Goal: Task Accomplishment & Management: Manage account settings

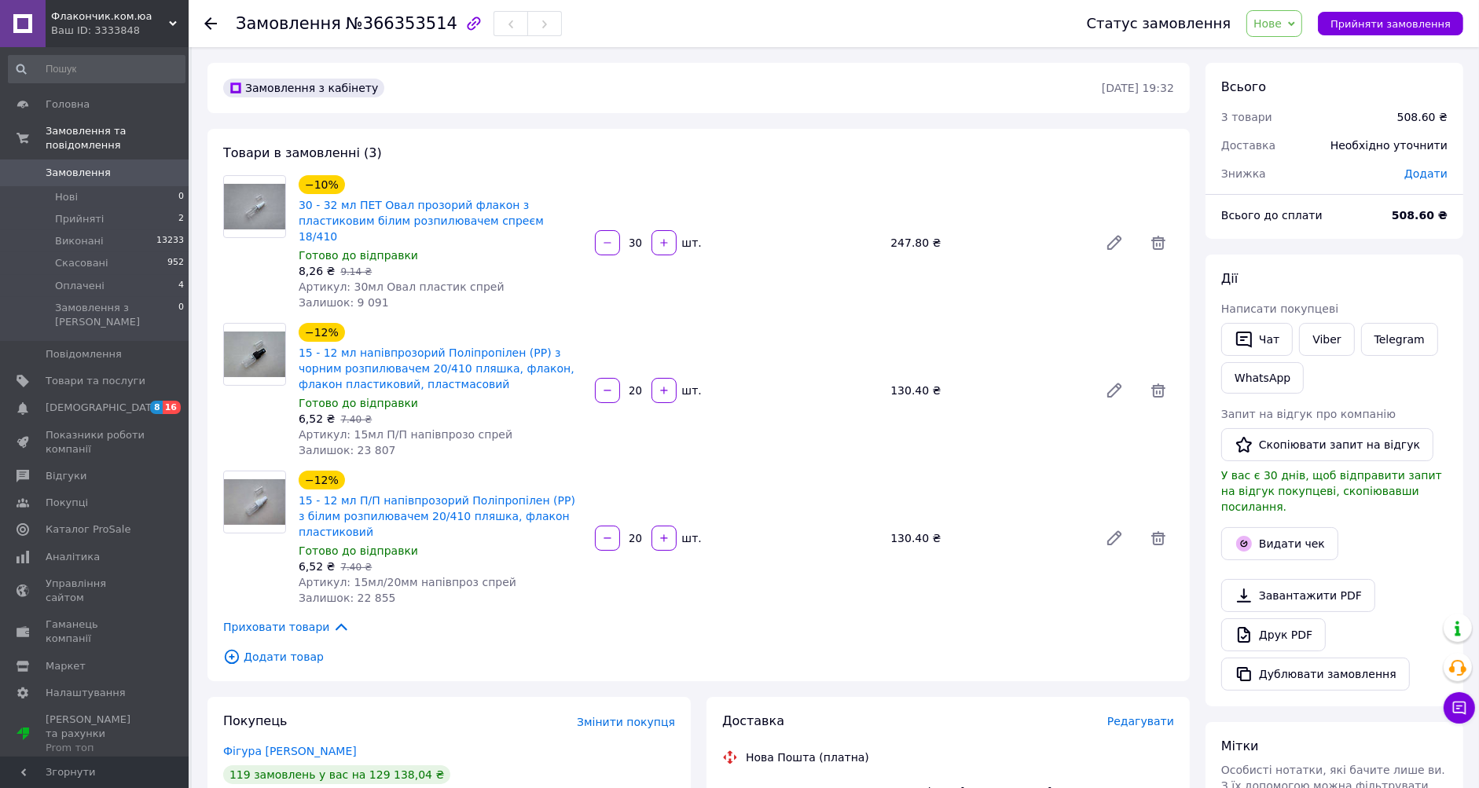
click at [1296, 32] on span "Нове" at bounding box center [1274, 23] width 56 height 27
click at [1283, 57] on li "Прийнято" at bounding box center [1283, 55] width 72 height 24
click at [1142, 715] on span "Редагувати" at bounding box center [1140, 721] width 67 height 13
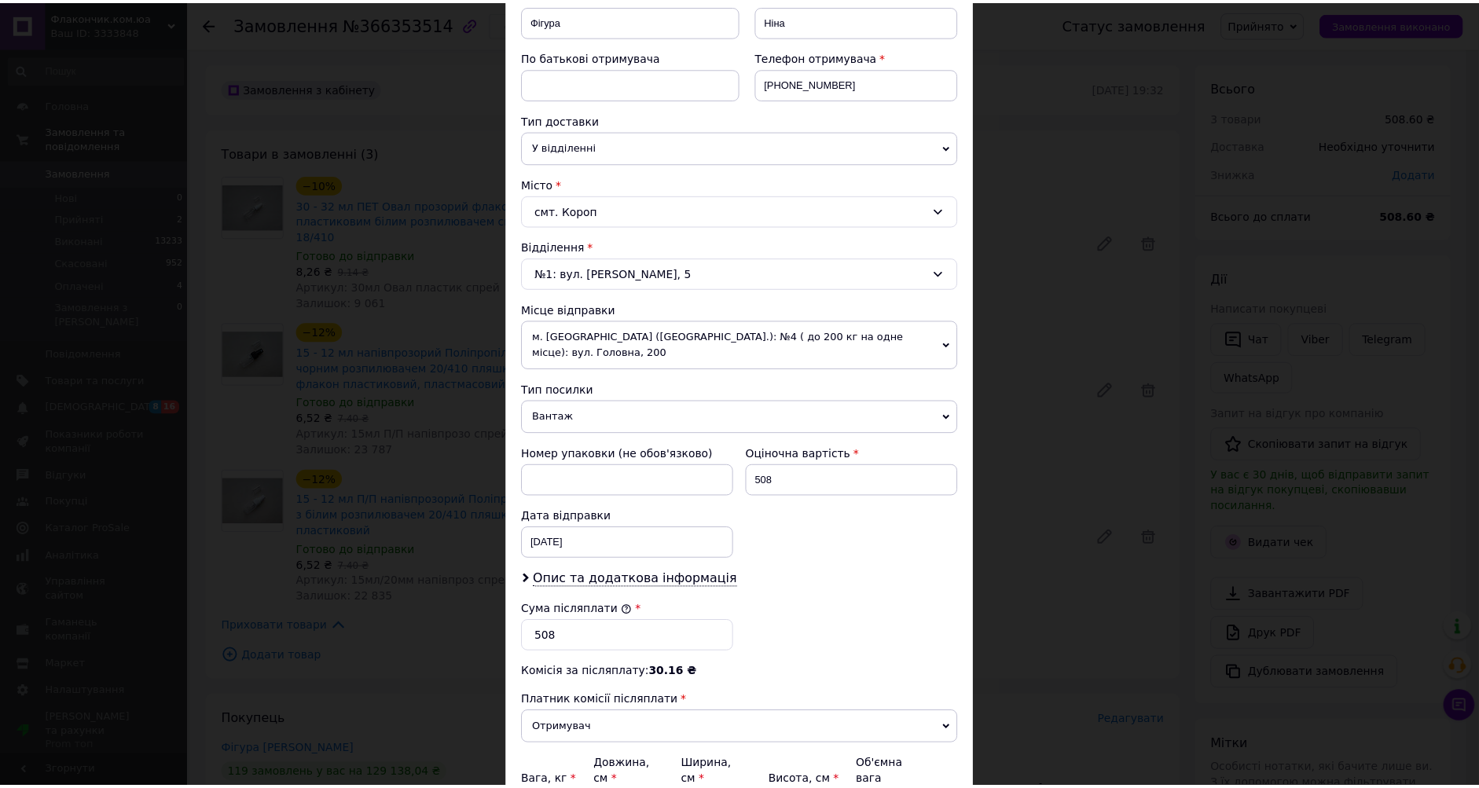
scroll to position [412, 0]
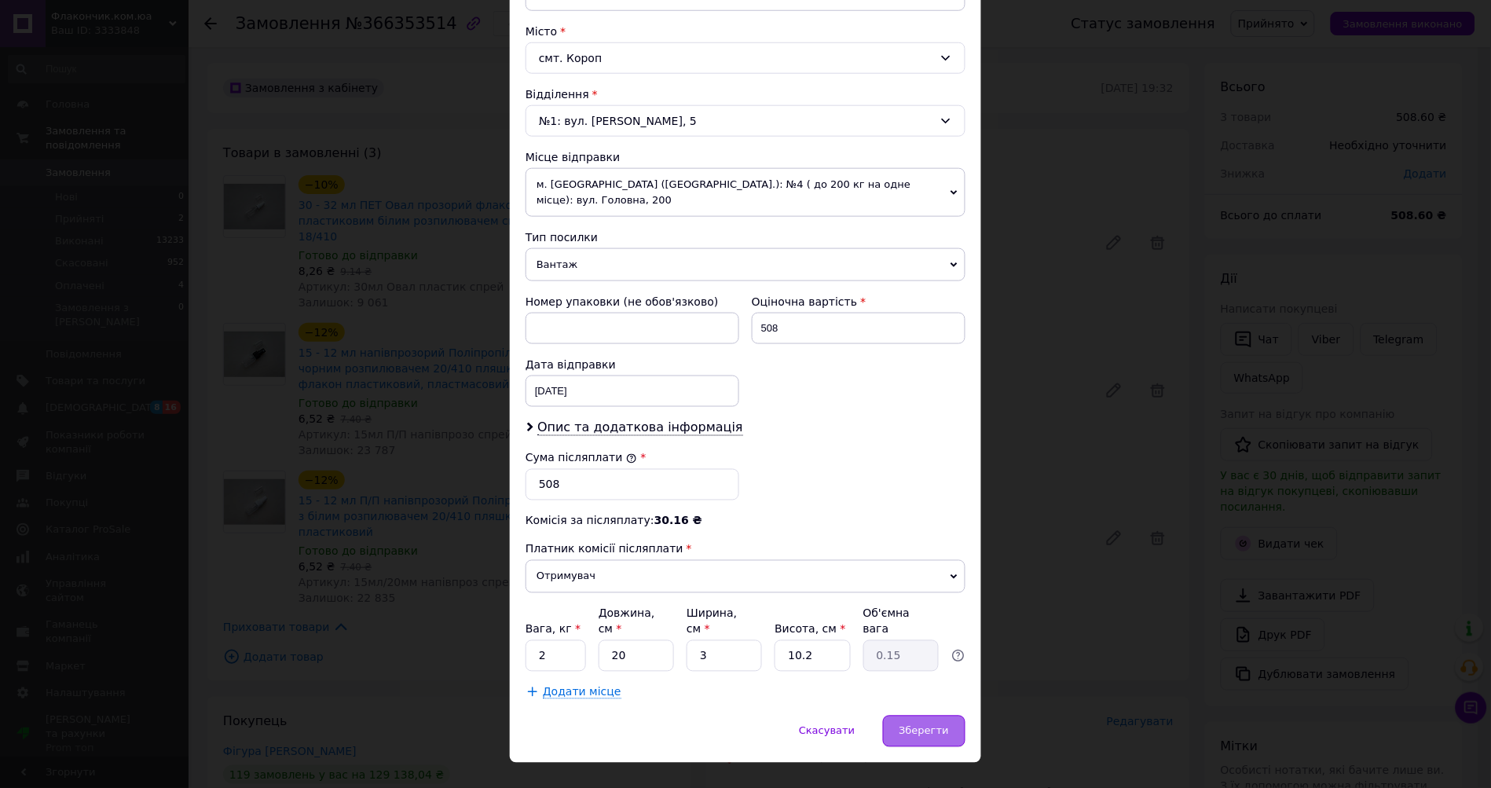
click at [912, 725] on span "Зберегти" at bounding box center [924, 731] width 49 height 12
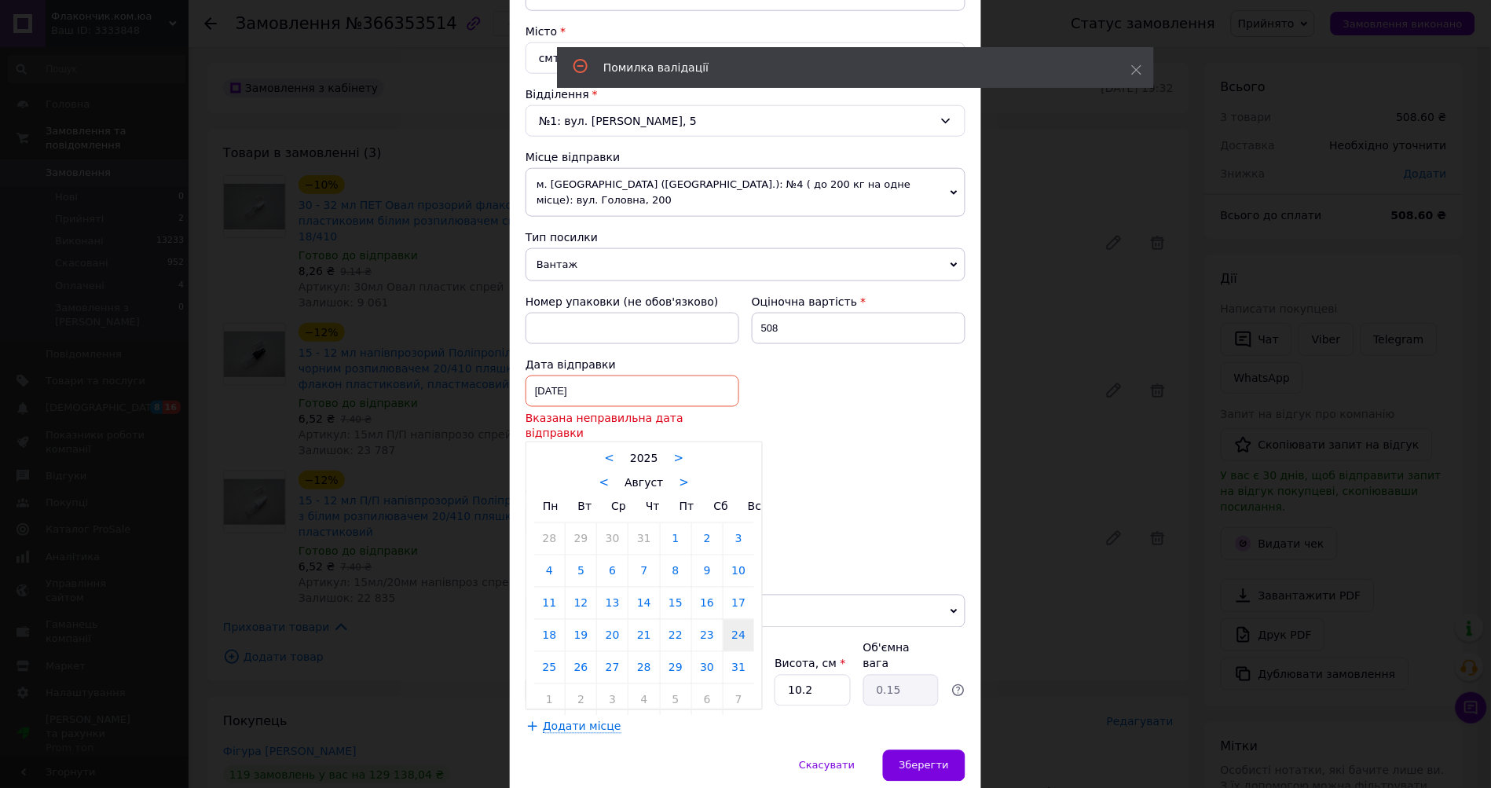
click at [600, 376] on div "[DATE] < 2025 > < Август > Пн Вт Ср Чт Пт Сб Вс 28 29 30 31 1 2 3 4 5 6 7 8 9 1…" at bounding box center [633, 391] width 214 height 31
click at [680, 476] on link ">" at bounding box center [685, 483] width 10 height 14
click at [680, 475] on div "< Сентябрь >" at bounding box center [644, 483] width 220 height 16
click at [687, 476] on link ">" at bounding box center [692, 483] width 10 height 14
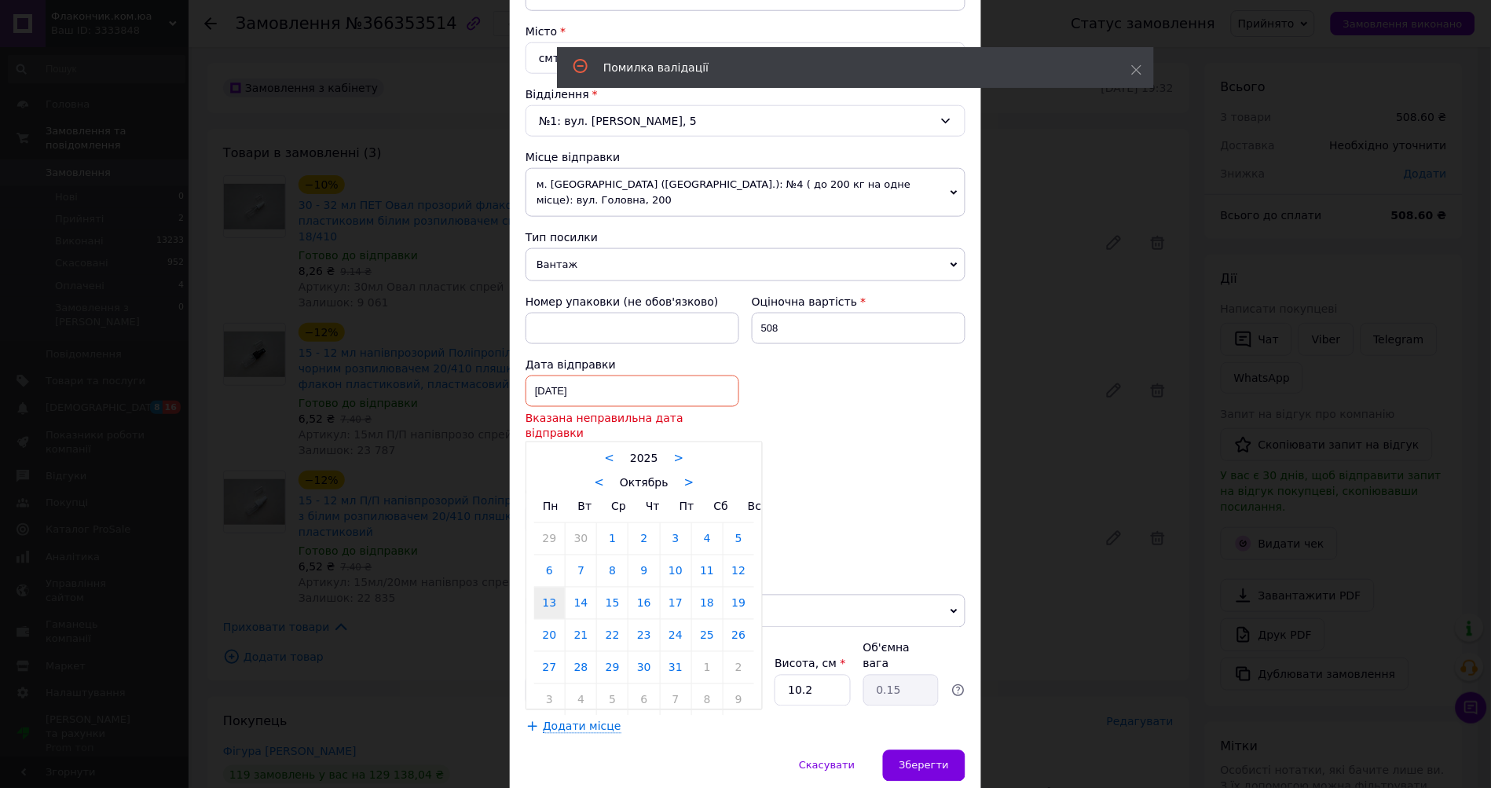
click at [537, 588] on link "13" at bounding box center [549, 603] width 31 height 31
type input "[DATE]"
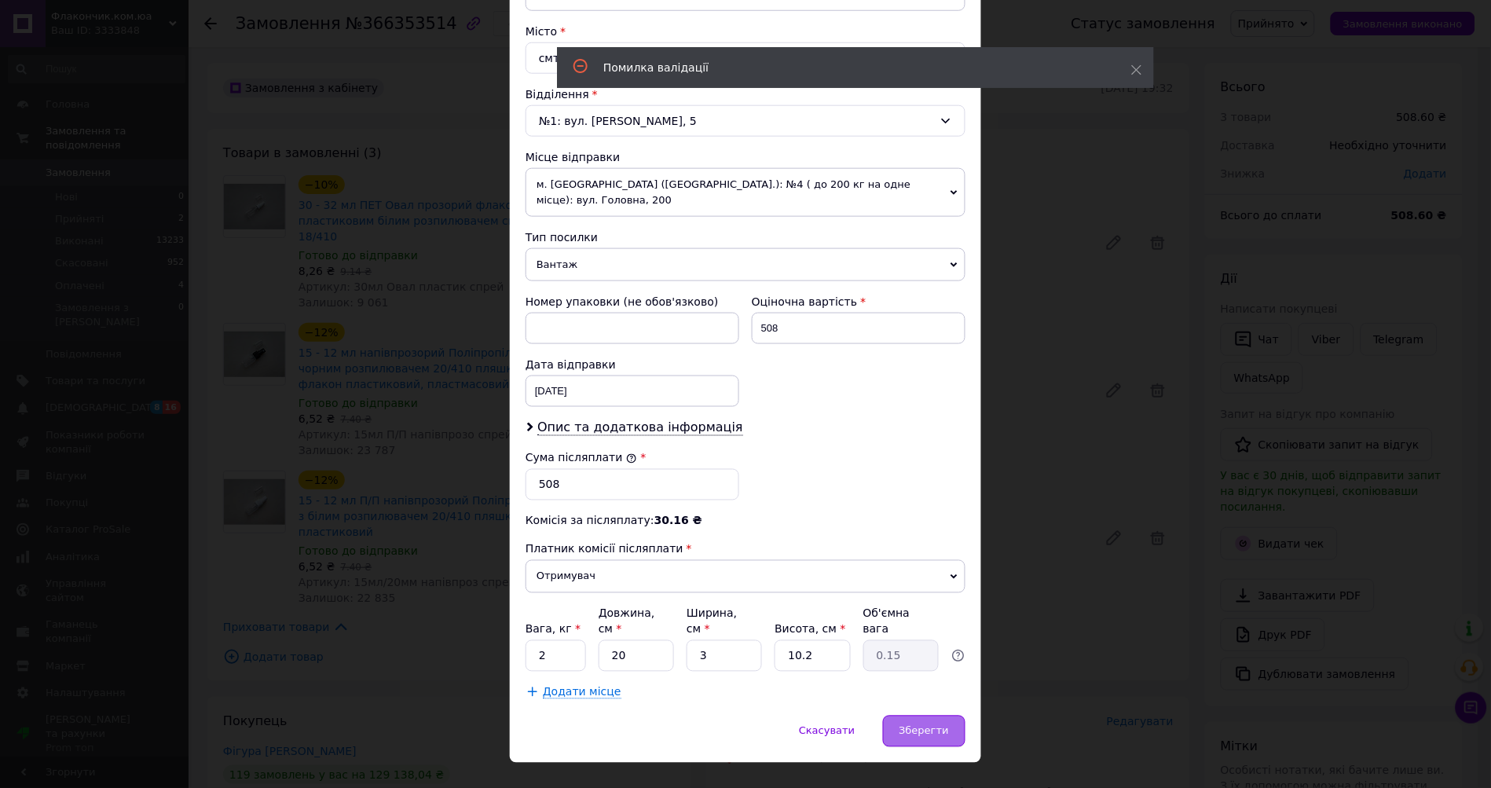
click at [941, 716] on div "Зберегти" at bounding box center [924, 731] width 82 height 31
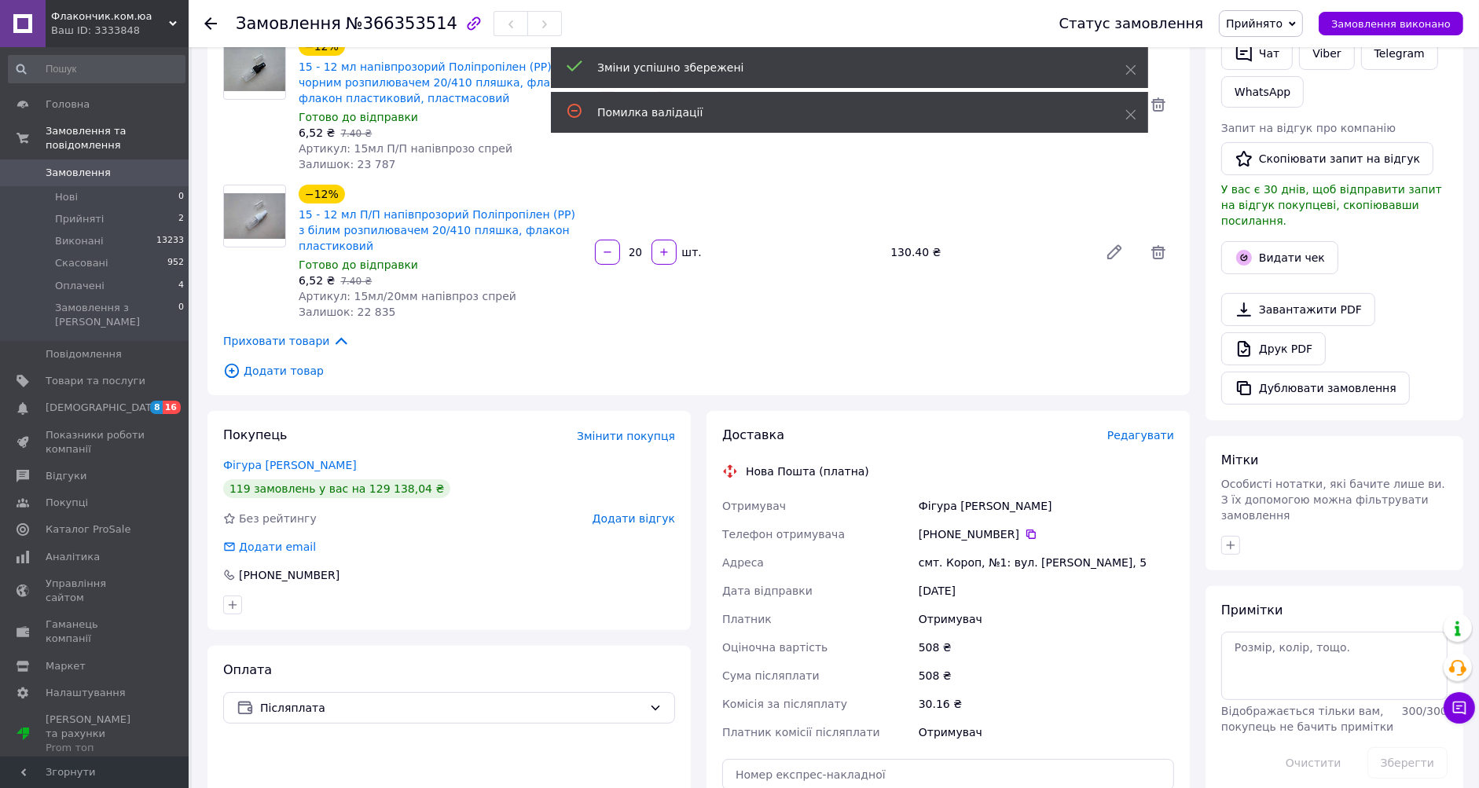
scroll to position [436, 0]
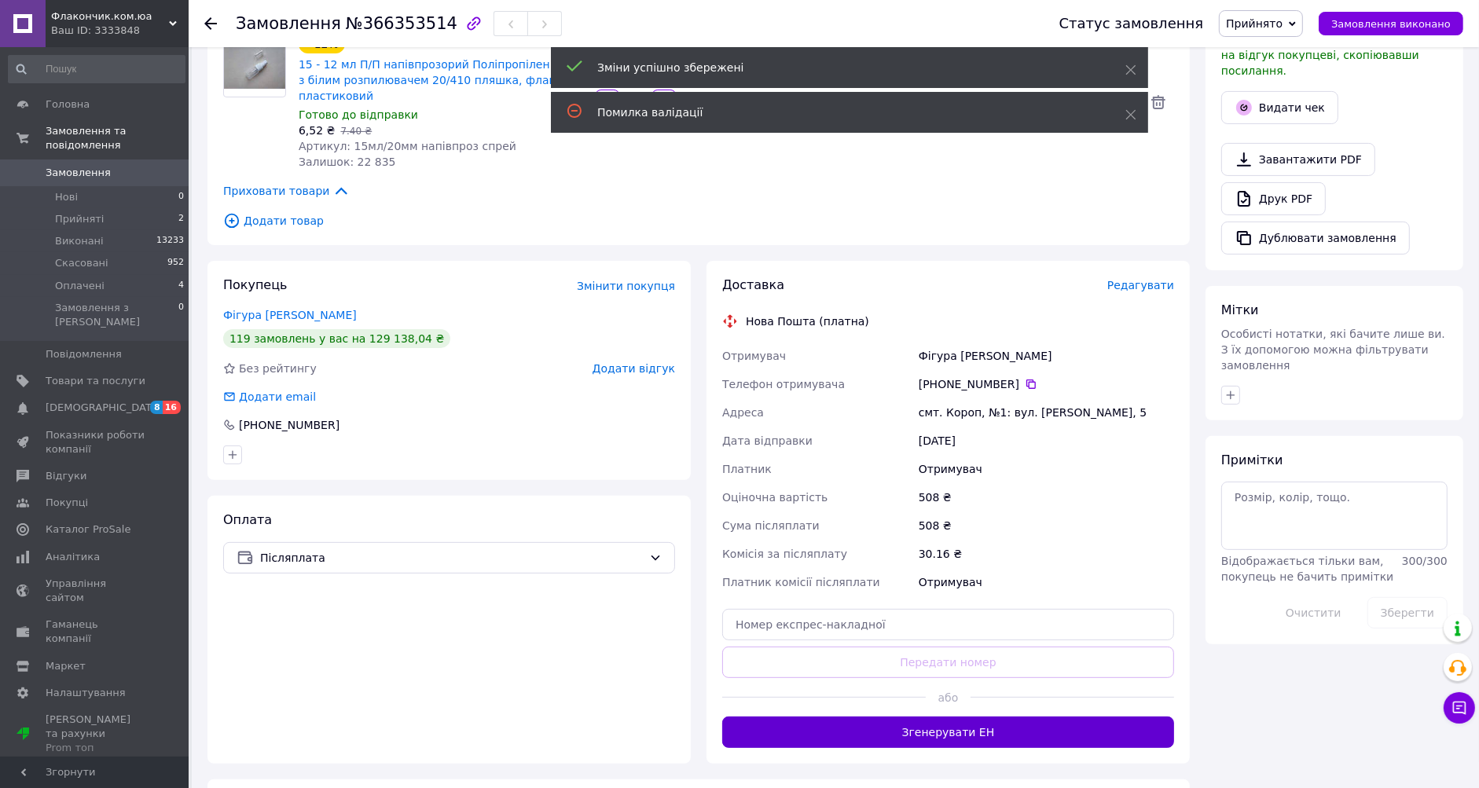
click at [941, 717] on button "Згенерувати ЕН" at bounding box center [948, 732] width 452 height 31
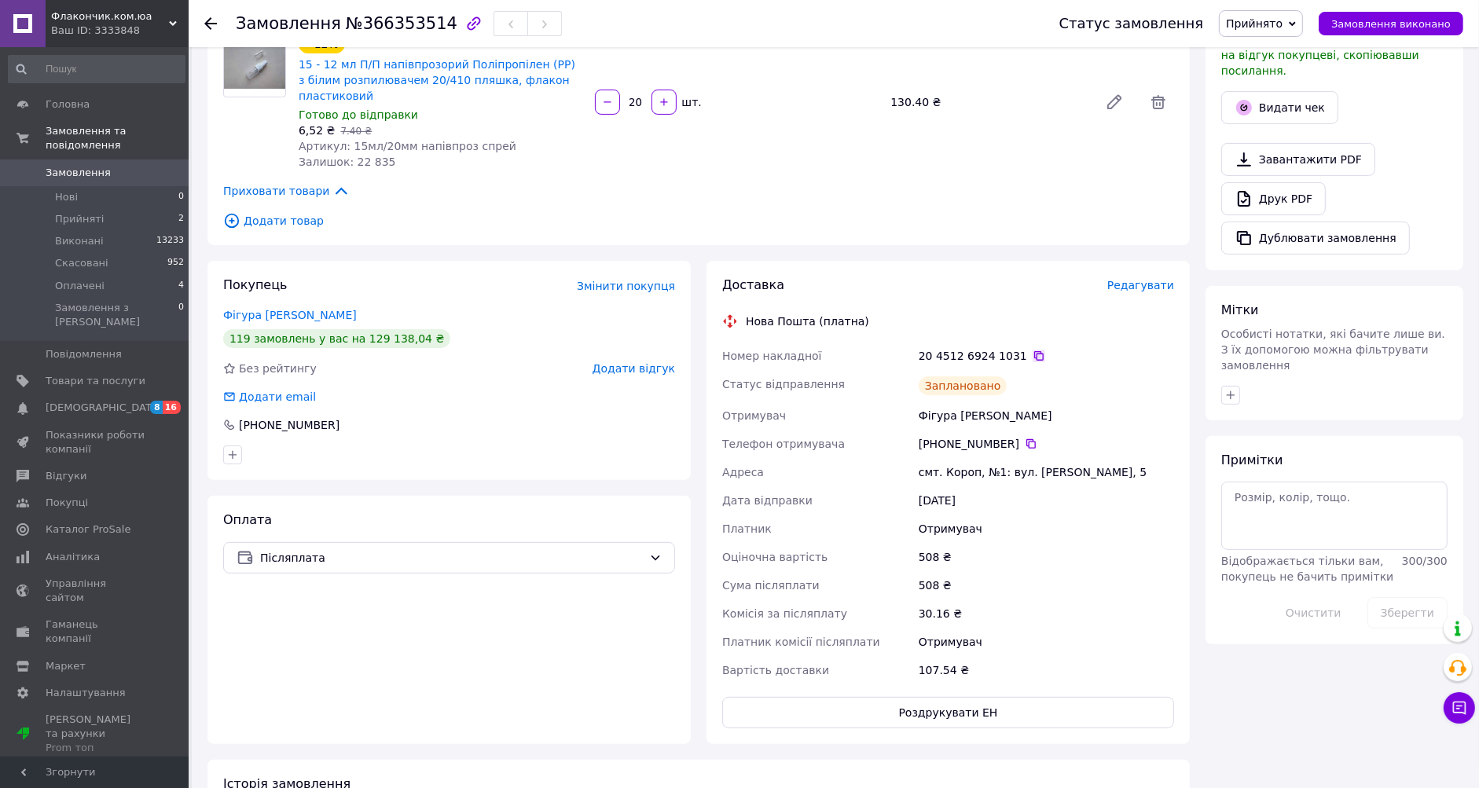
click at [1032, 350] on icon at bounding box center [1038, 356] width 13 height 13
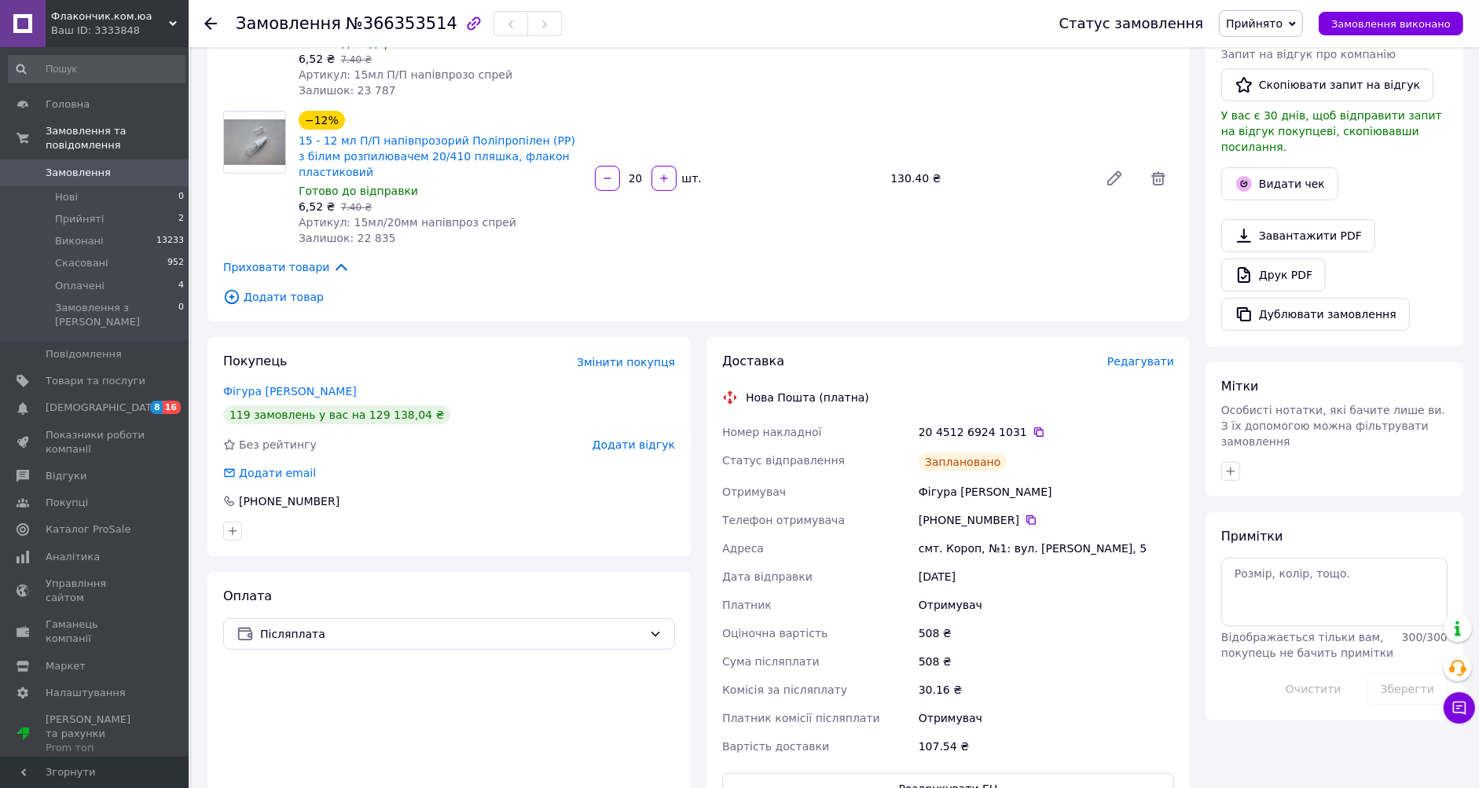
scroll to position [262, 0]
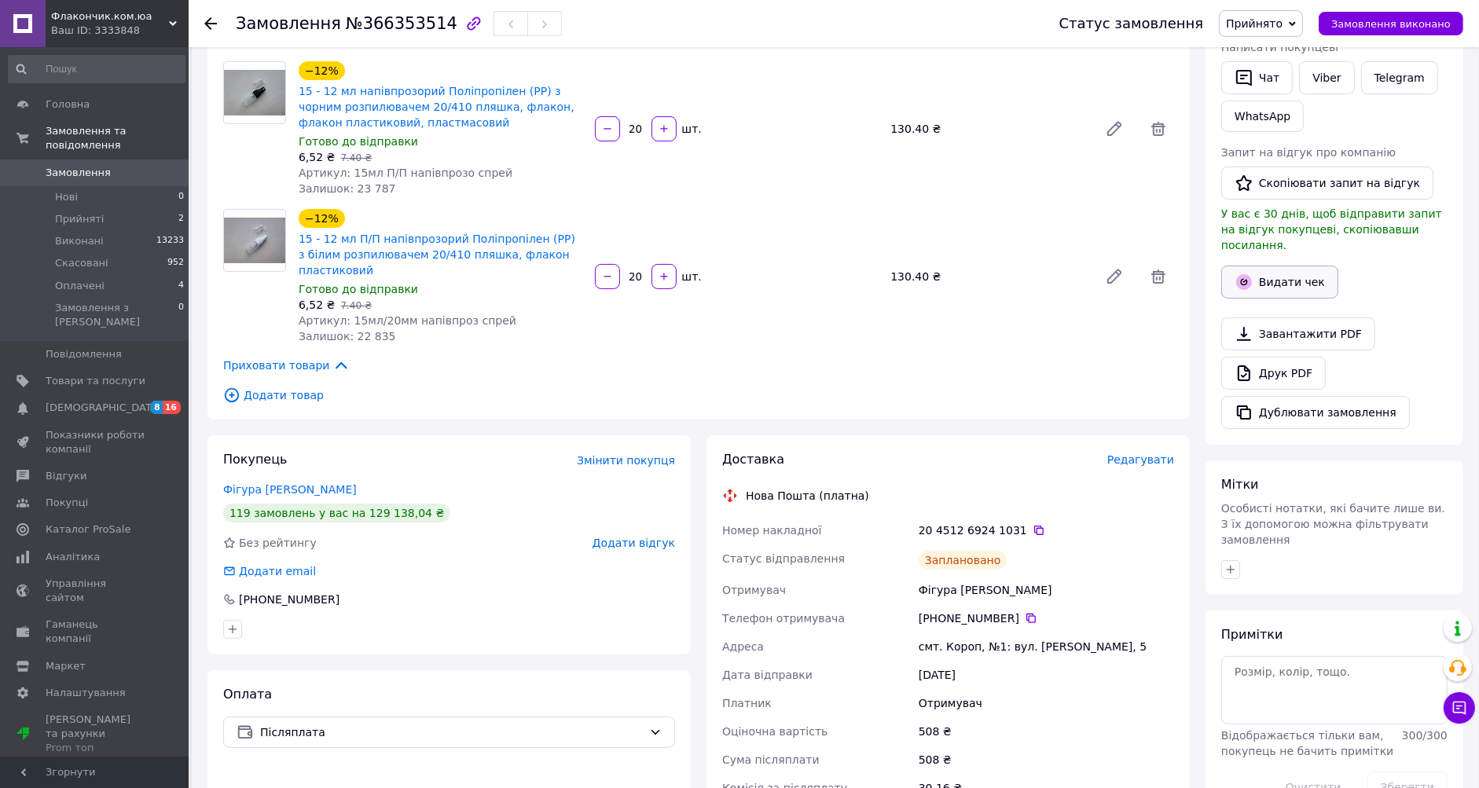
click at [1271, 266] on button "Видати чек" at bounding box center [1279, 282] width 117 height 33
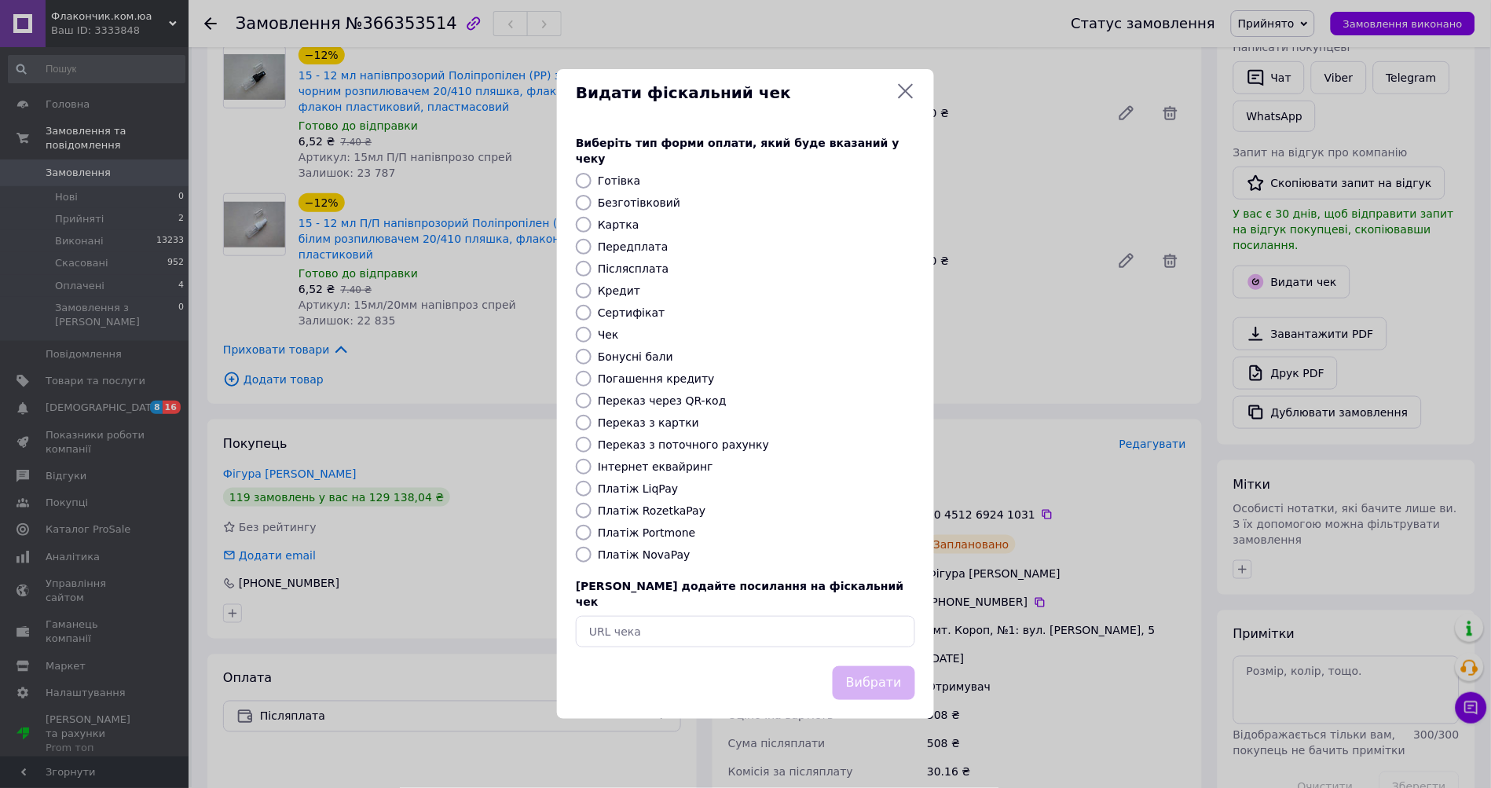
click at [648, 555] on label "Платіж NovaPay" at bounding box center [644, 554] width 93 height 13
click at [592, 555] on input "Платіж NovaPay" at bounding box center [584, 555] width 16 height 16
radio input "true"
click at [858, 666] on button "Вибрати" at bounding box center [874, 683] width 82 height 34
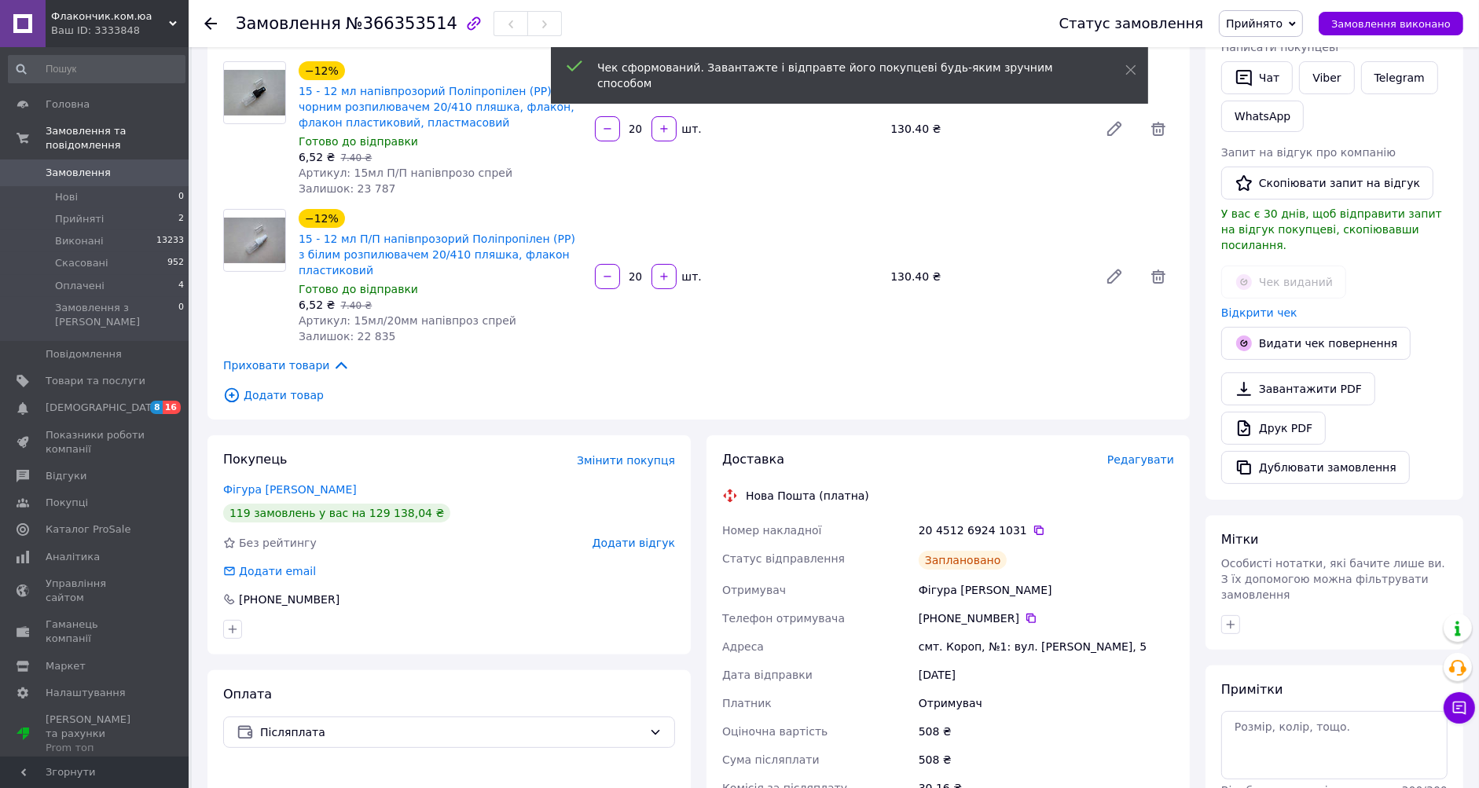
click at [1282, 21] on span "Прийнято" at bounding box center [1254, 23] width 57 height 13
click at [1259, 105] on li "Оплачено" at bounding box center [1260, 102] width 82 height 24
